Goal: Information Seeking & Learning: Check status

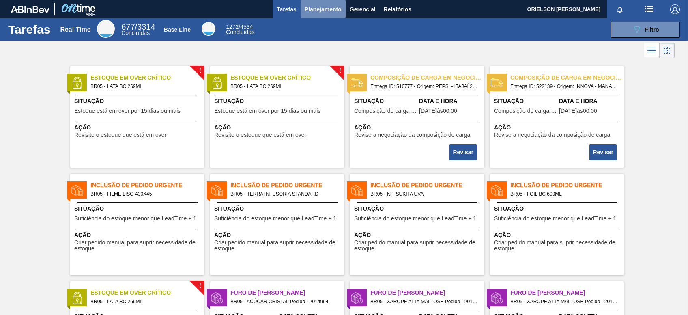
click at [318, 3] on button "Planejamento" at bounding box center [323, 9] width 45 height 18
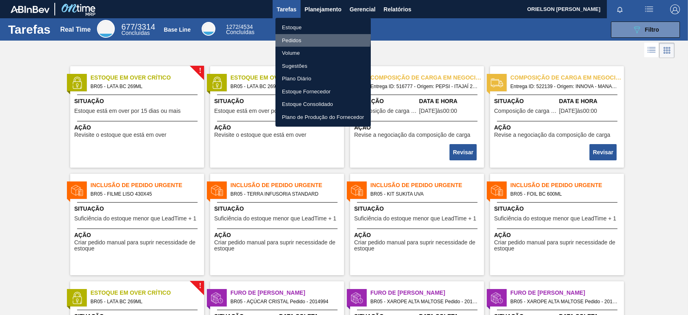
click at [289, 36] on li "Pedidos" at bounding box center [322, 40] width 95 height 13
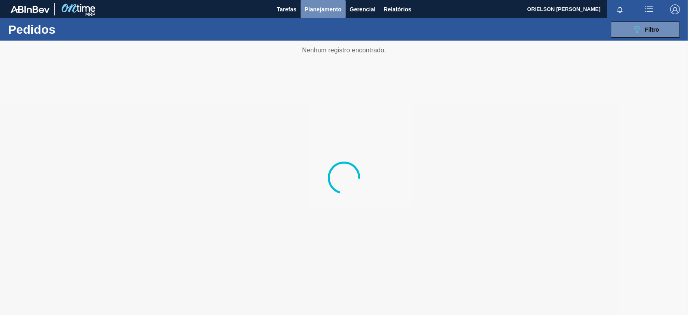
click at [329, 9] on span "Planejamento" at bounding box center [323, 9] width 37 height 10
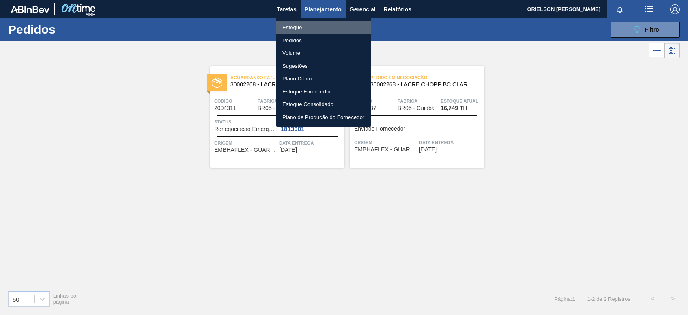
click at [337, 31] on li "Estoque" at bounding box center [323, 27] width 95 height 13
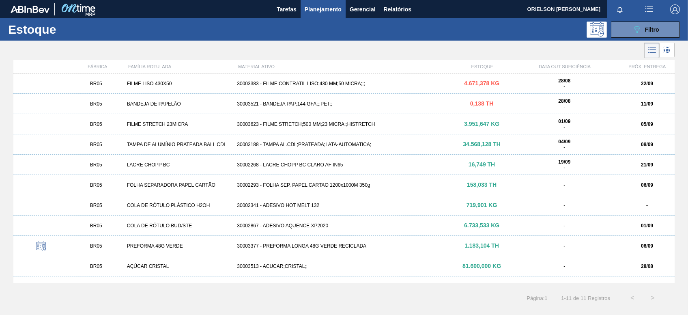
click at [370, 108] on div "BR05 BANDEJA DE PAPELÃO 30003521 - BANDEJA PAP;144;GFA;;;PET;; 0,138 TH 28/08 -…" at bounding box center [343, 104] width 661 height 20
click at [269, 99] on div "BR05 BANDEJA DE PAPELÃO 30003521 - BANDEJA PAP;144;GFA;;;PET;; 0,138 TH 28/08 -…" at bounding box center [343, 104] width 661 height 20
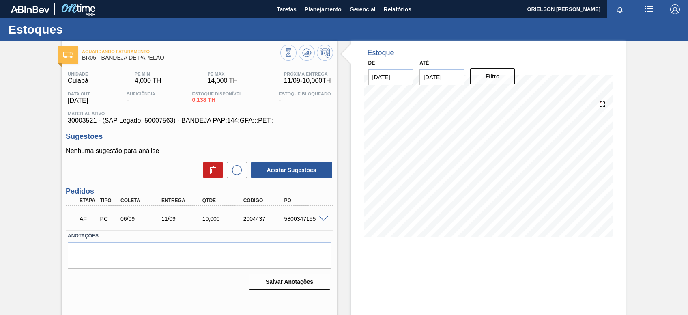
scroll to position [34, 0]
